Goal: Task Accomplishment & Management: Manage account settings

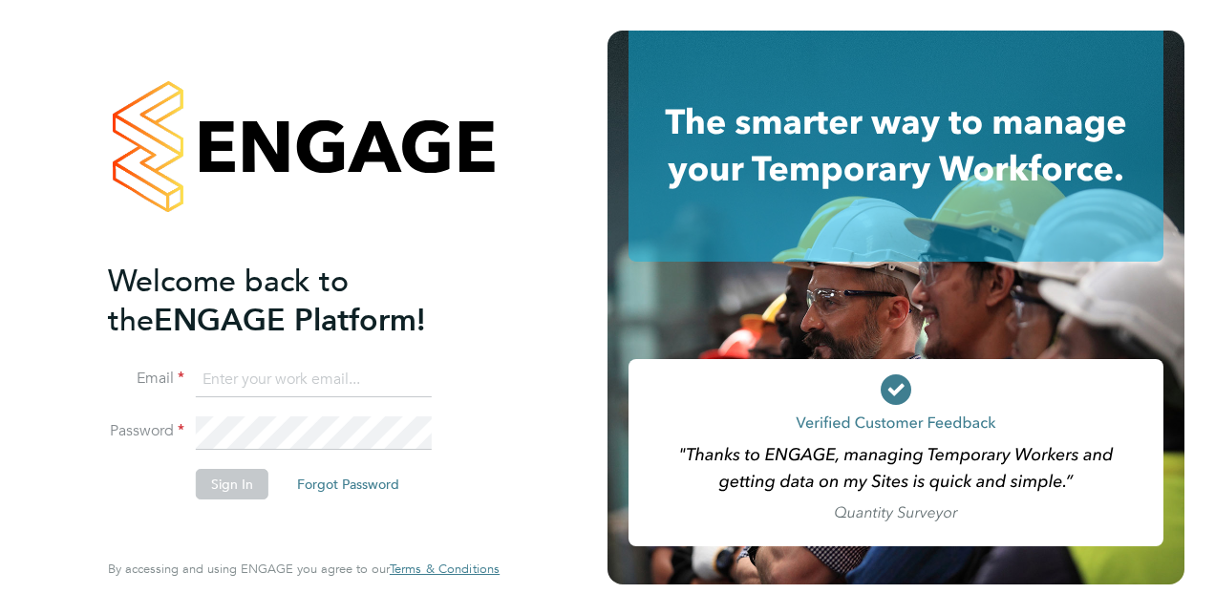
type input "[PERSON_NAME][EMAIL_ADDRESS][PERSON_NAME][DOMAIN_NAME]"
click at [239, 493] on button "Sign In" at bounding box center [232, 484] width 73 height 31
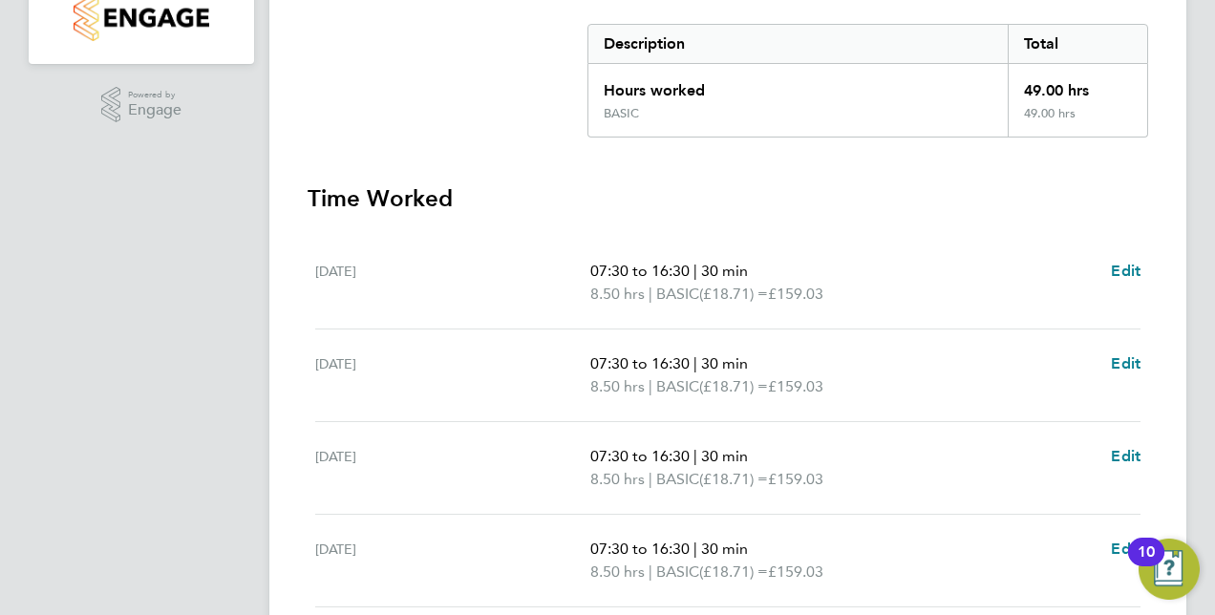
scroll to position [800, 0]
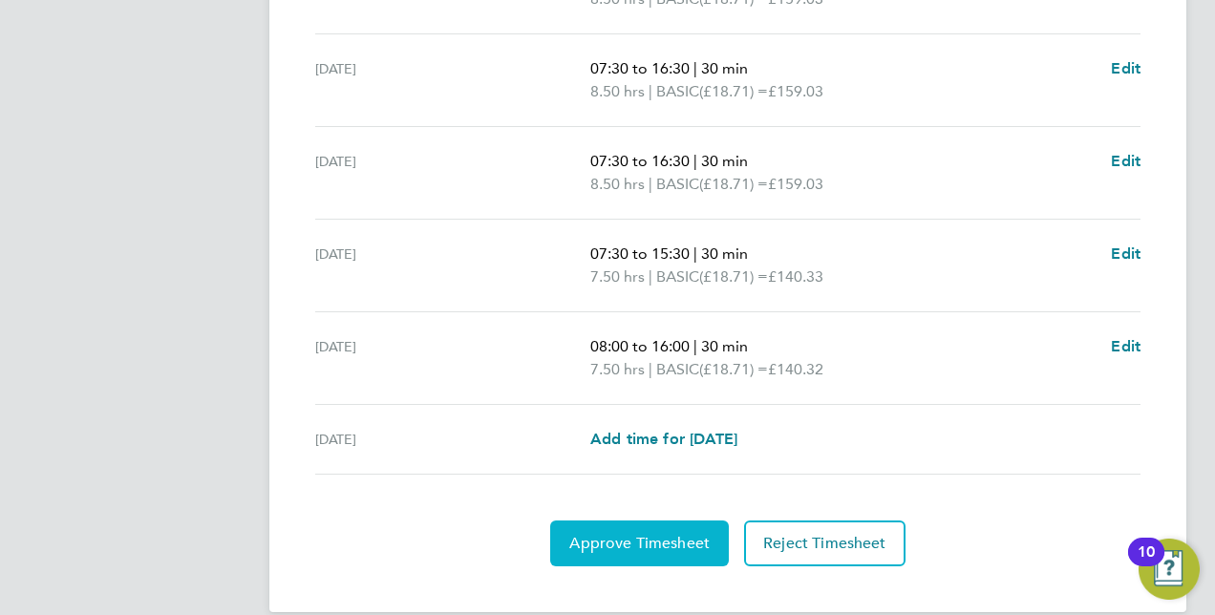
click at [625, 529] on button "Approve Timesheet" at bounding box center [639, 544] width 179 height 46
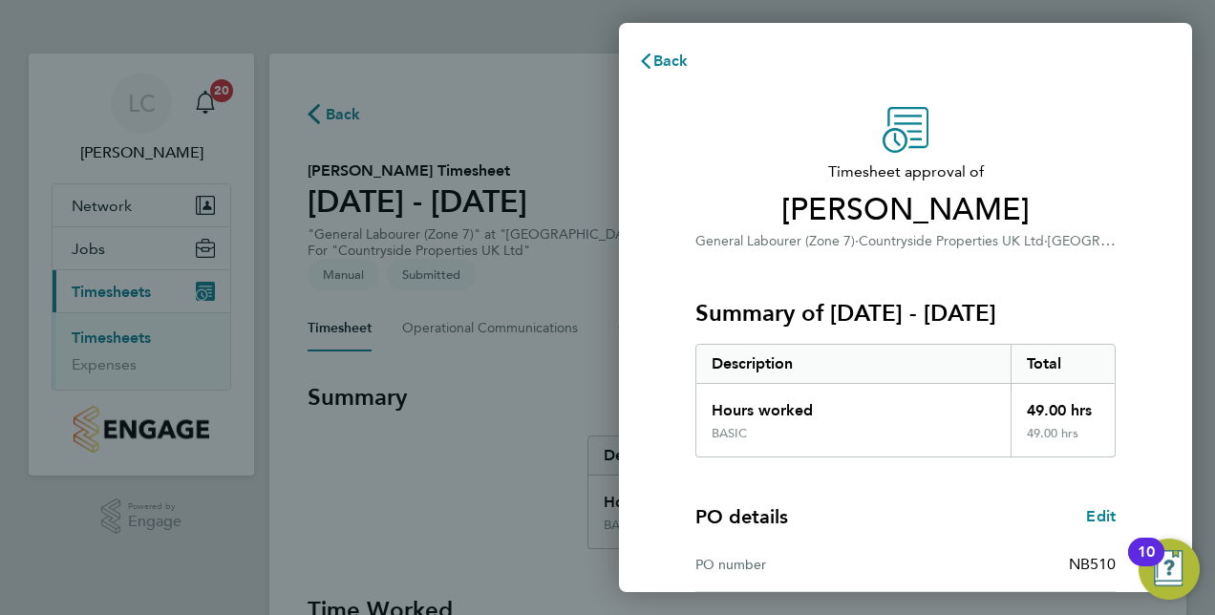
scroll to position [298, 0]
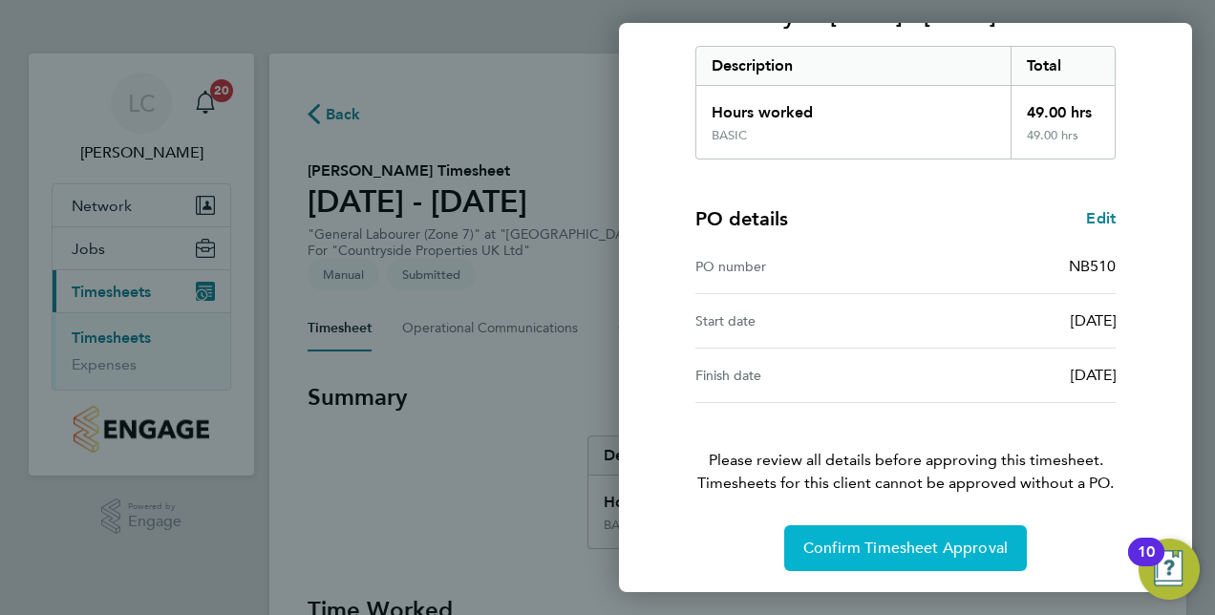
click at [896, 546] on span "Confirm Timesheet Approval" at bounding box center [906, 548] width 204 height 19
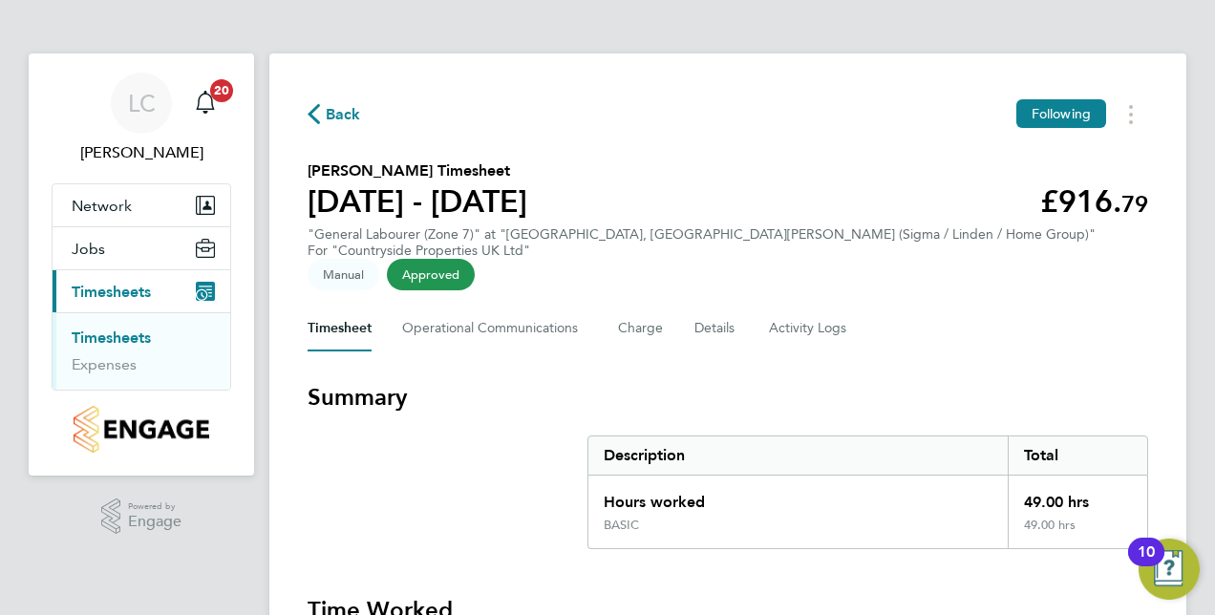
click at [117, 333] on link "Timesheets" at bounding box center [111, 338] width 79 height 18
